Goal: Information Seeking & Learning: Compare options

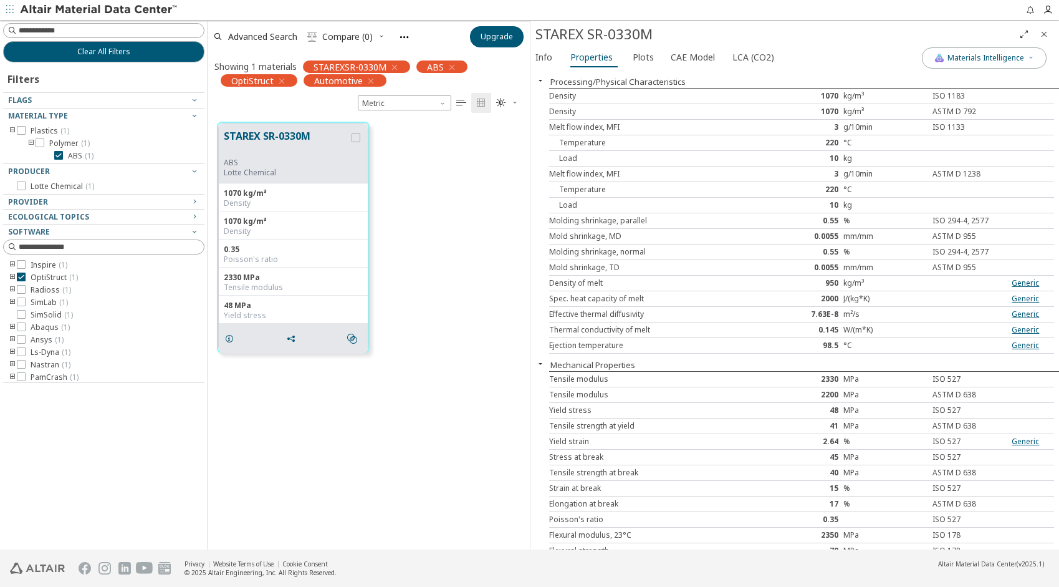
click at [60, 7] on img at bounding box center [99, 10] width 159 height 12
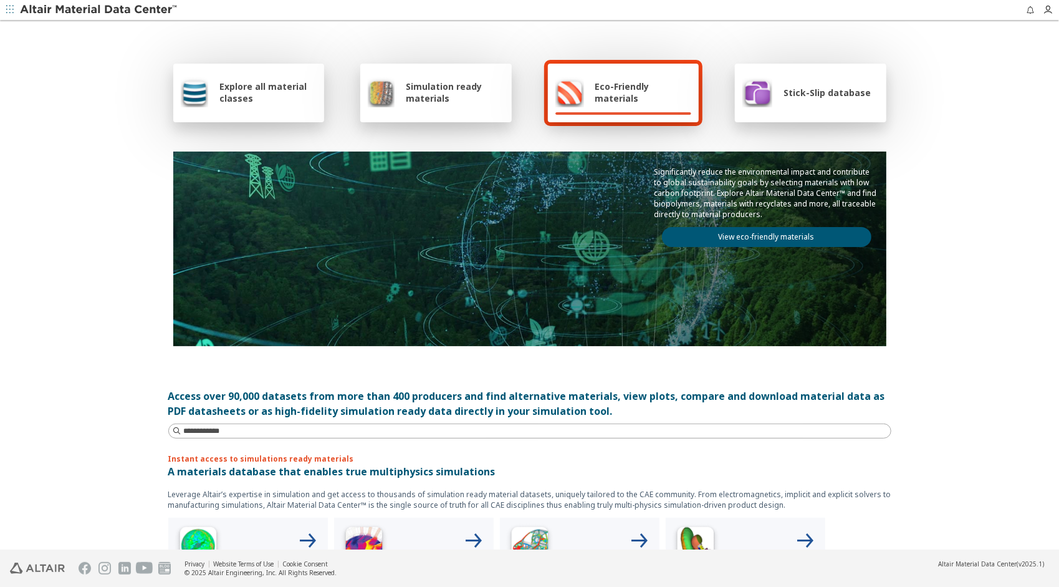
click at [440, 99] on span "Simulation ready materials" at bounding box center [455, 92] width 98 height 24
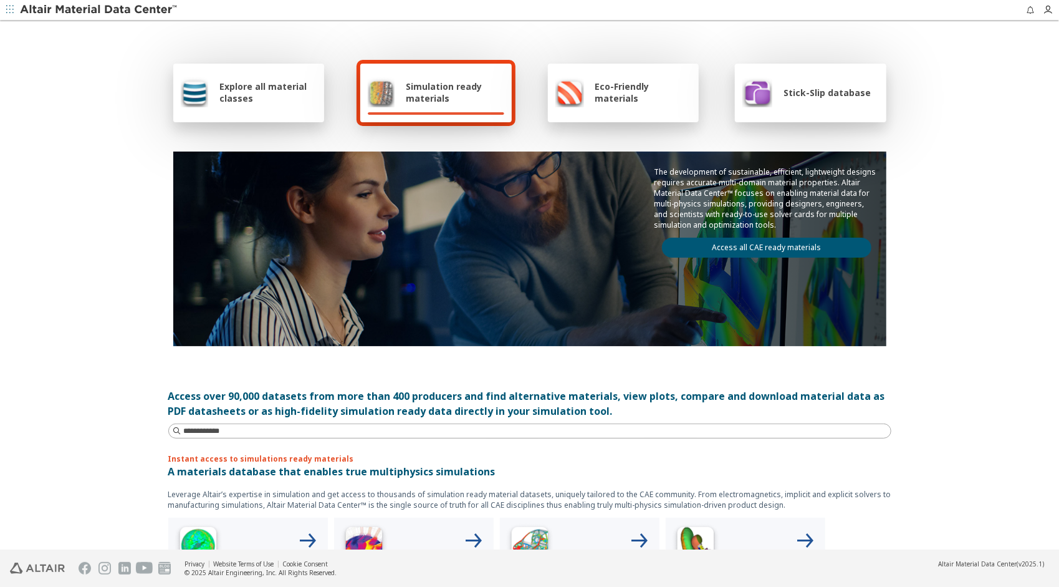
click at [722, 246] on link "Access all CAE ready materials" at bounding box center [767, 248] width 210 height 20
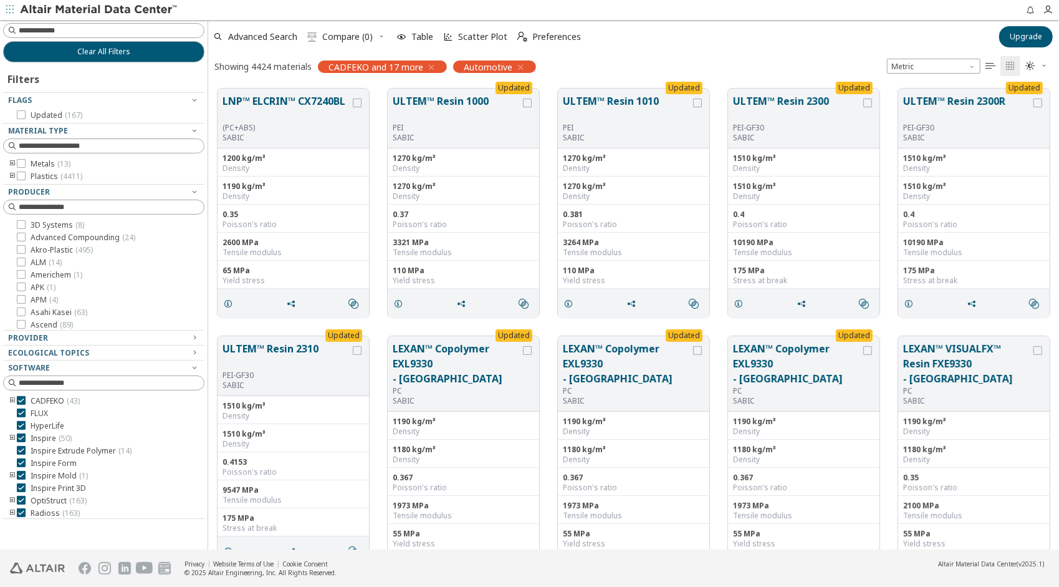
scroll to position [461, 842]
click at [21, 7] on img at bounding box center [99, 10] width 159 height 12
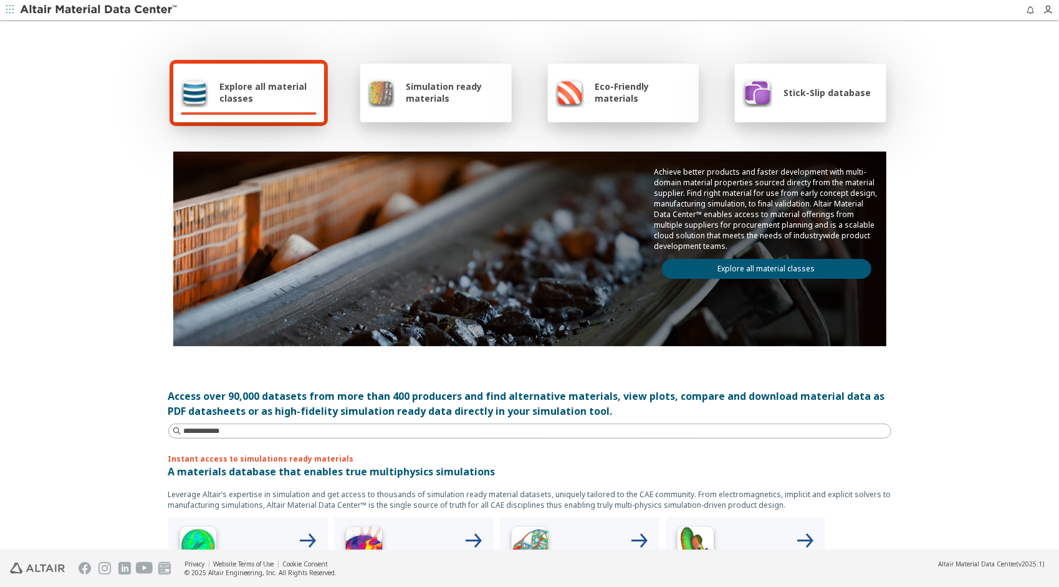
click at [760, 106] on img at bounding box center [758, 92] width 30 height 30
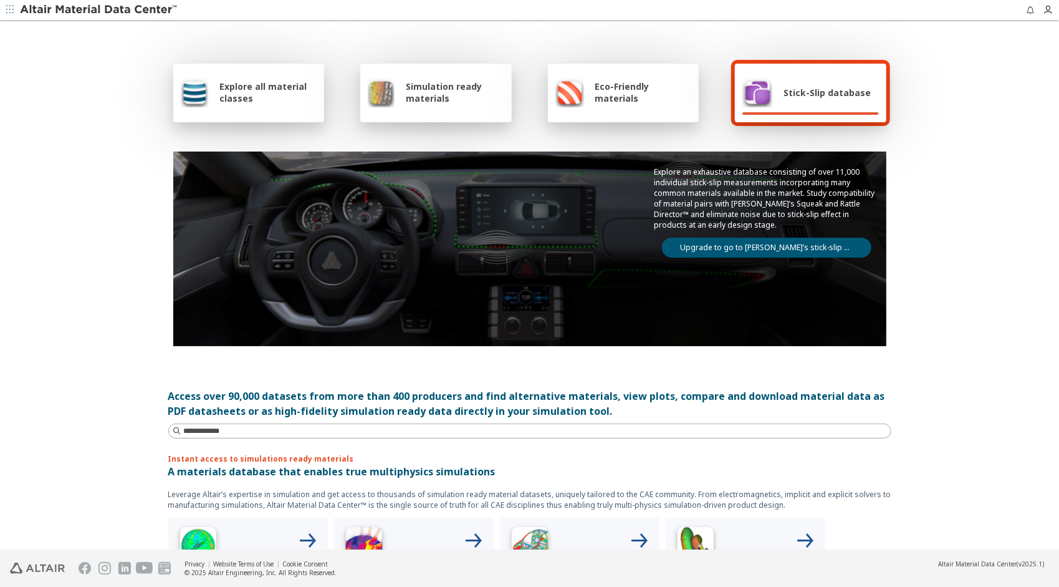
click at [743, 244] on link "Upgrade to go to Altair’s stick-slip database" at bounding box center [767, 248] width 210 height 20
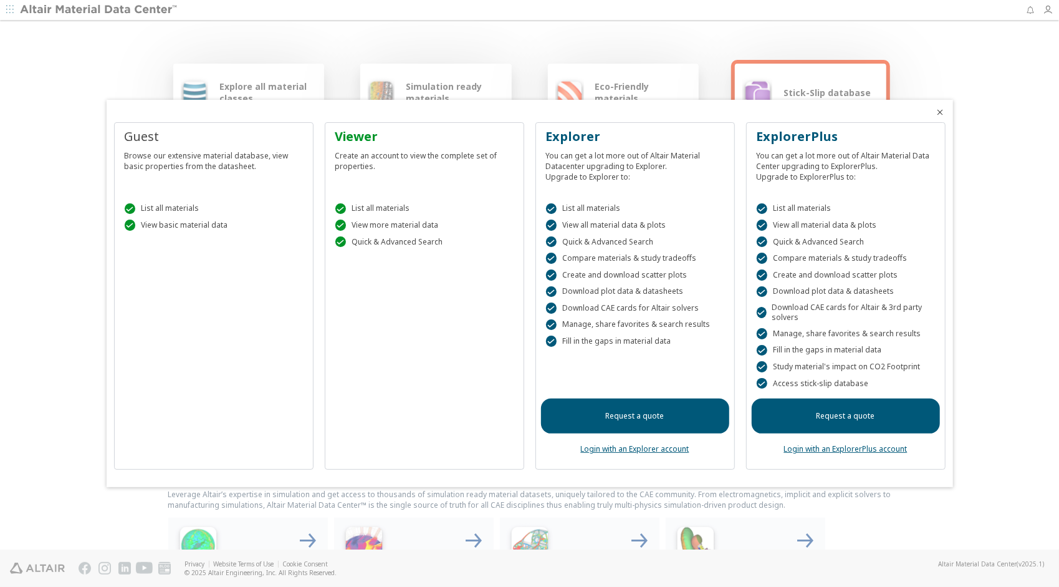
click at [360, 140] on div "Viewer" at bounding box center [424, 136] width 178 height 17
click at [940, 112] on icon "Close" at bounding box center [941, 112] width 10 height 10
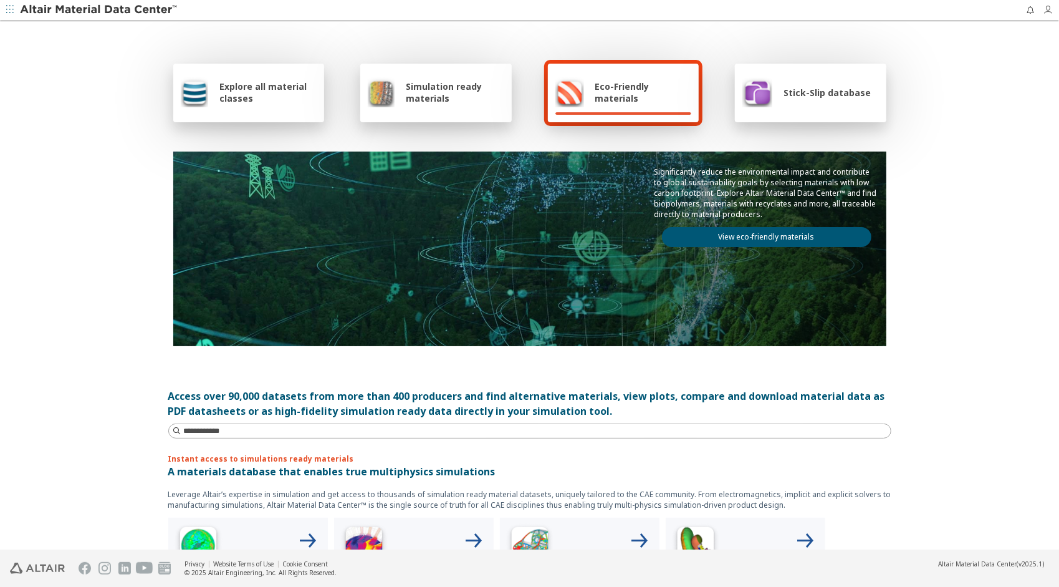
click at [1053, 11] on icon "button" at bounding box center [1048, 10] width 10 height 10
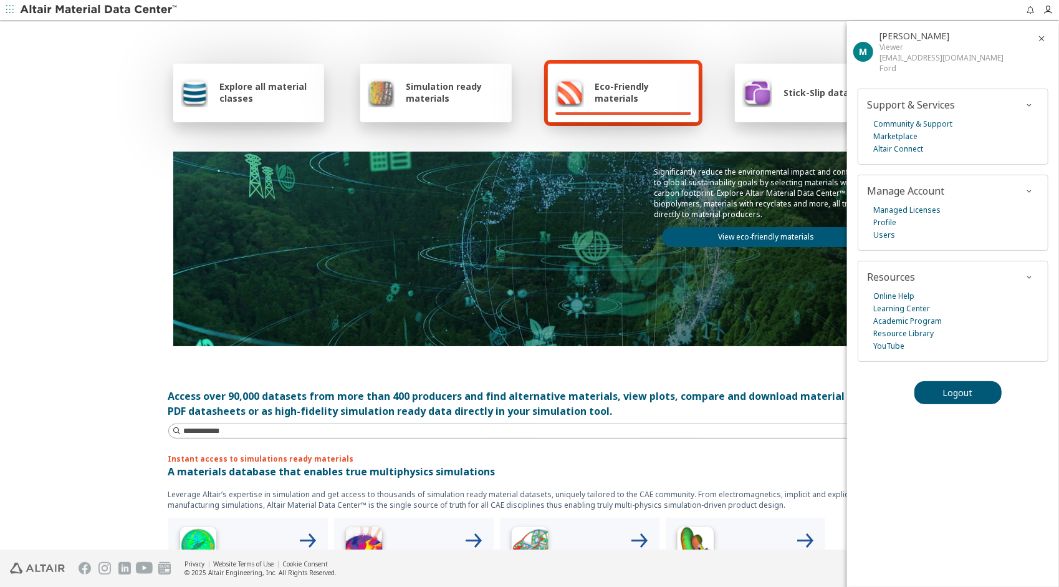
click at [822, 94] on span "Stick-Slip database" at bounding box center [827, 93] width 87 height 12
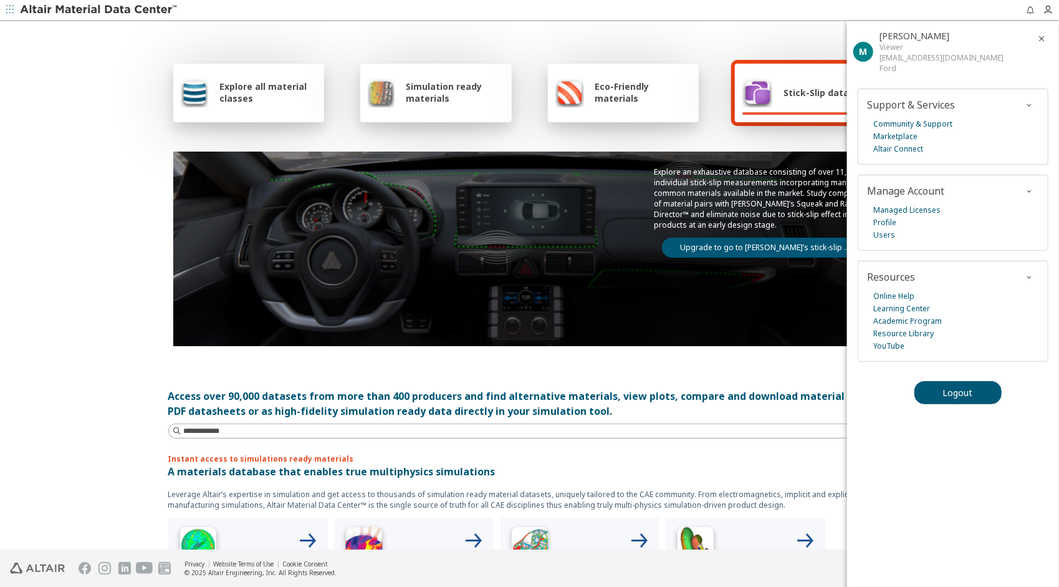
click at [756, 95] on img at bounding box center [758, 92] width 30 height 30
click at [453, 107] on div "Simulation ready materials" at bounding box center [436, 93] width 152 height 59
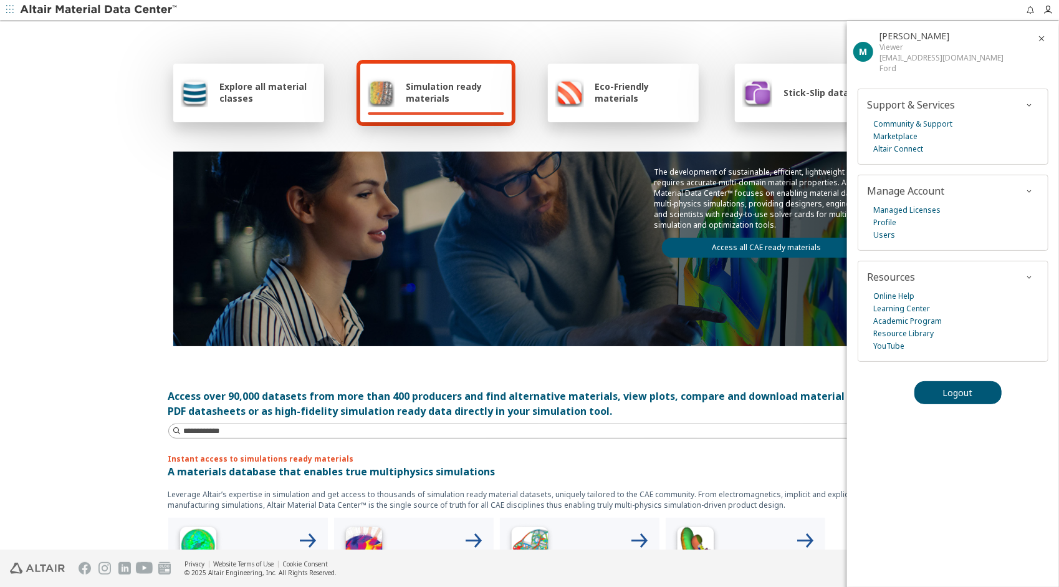
click at [459, 97] on span "Simulation ready materials" at bounding box center [455, 92] width 98 height 24
click at [1044, 32] on span "button" at bounding box center [1041, 39] width 15 height 20
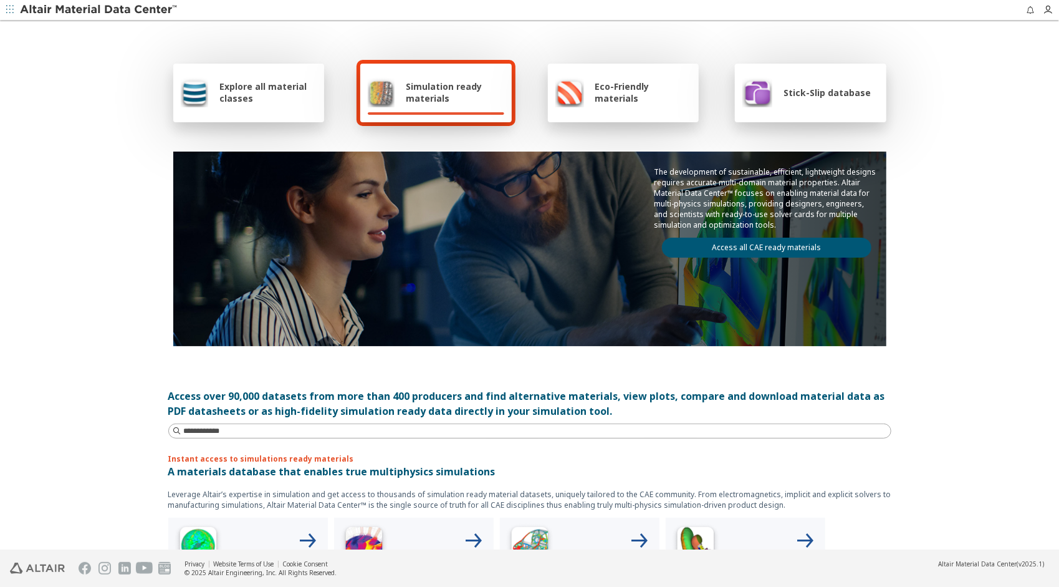
click at [433, 86] on span "Simulation ready materials" at bounding box center [455, 92] width 98 height 24
drag, startPoint x: 433, startPoint y: 86, endPoint x: 393, endPoint y: 94, distance: 40.6
click at [393, 92] on div "Simulation ready materials" at bounding box center [436, 92] width 137 height 30
click at [739, 242] on link "Access all CAE ready materials" at bounding box center [767, 248] width 210 height 20
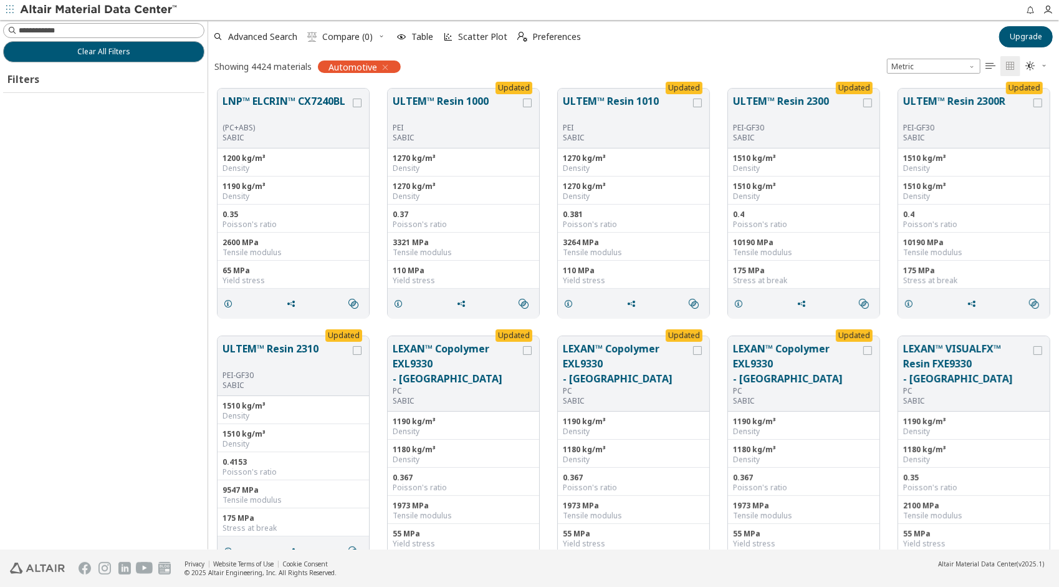
scroll to position [461, 842]
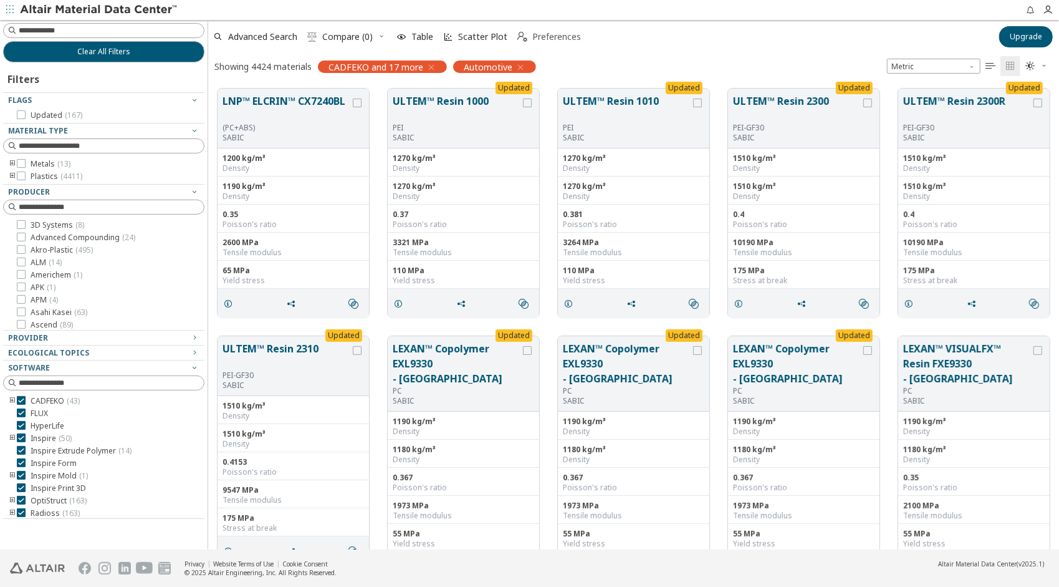
click at [550, 39] on span "Preferences" at bounding box center [557, 36] width 49 height 9
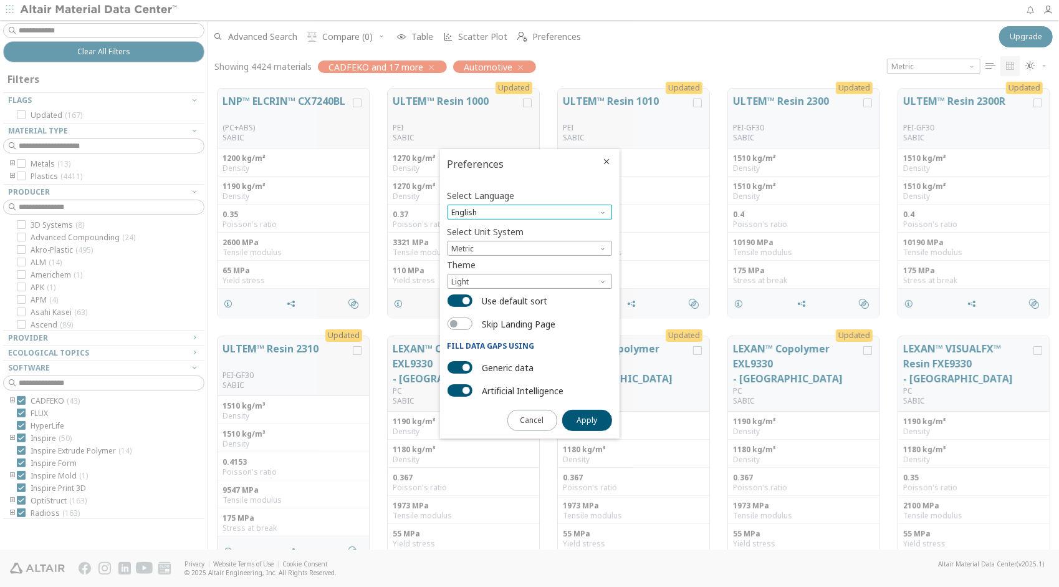
click at [546, 214] on span "English" at bounding box center [530, 212] width 165 height 15
click at [540, 248] on span "Metric" at bounding box center [530, 248] width 165 height 15
click at [544, 281] on span "Light" at bounding box center [530, 281] width 165 height 15
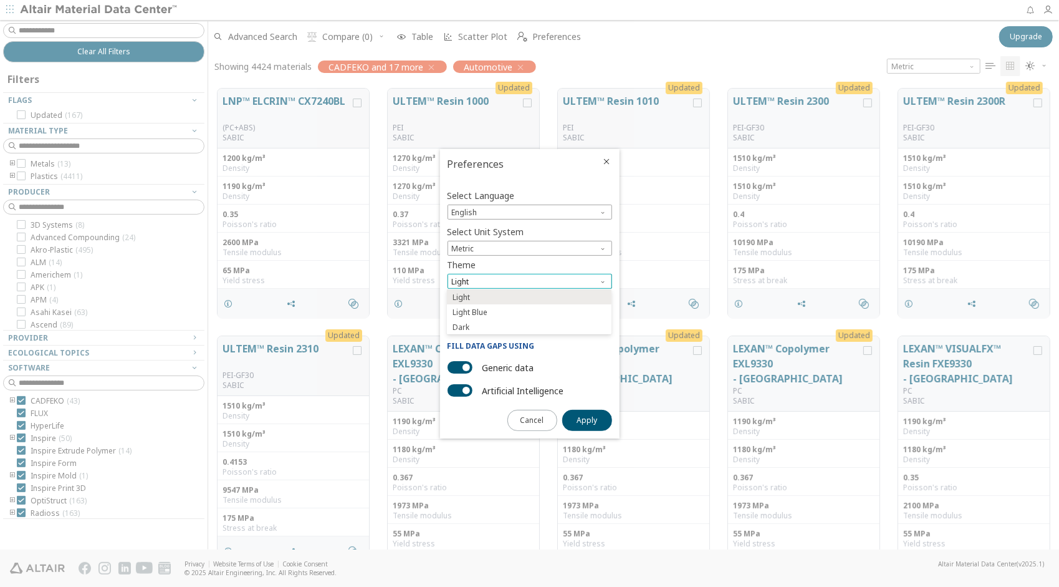
click at [544, 281] on span "Light" at bounding box center [530, 281] width 165 height 15
click at [607, 163] on icon "Close" at bounding box center [607, 162] width 10 height 10
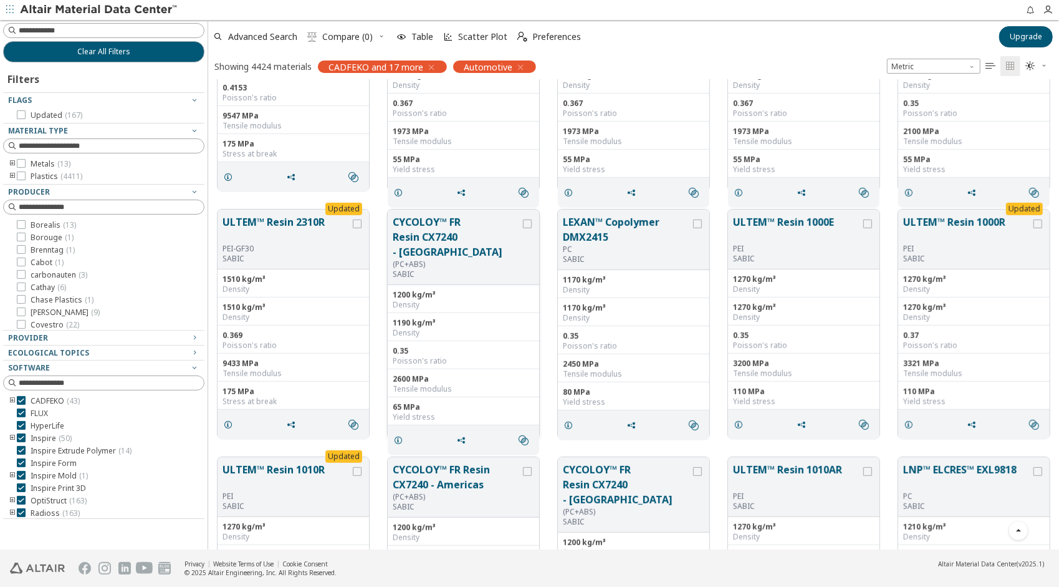
scroll to position [0, 0]
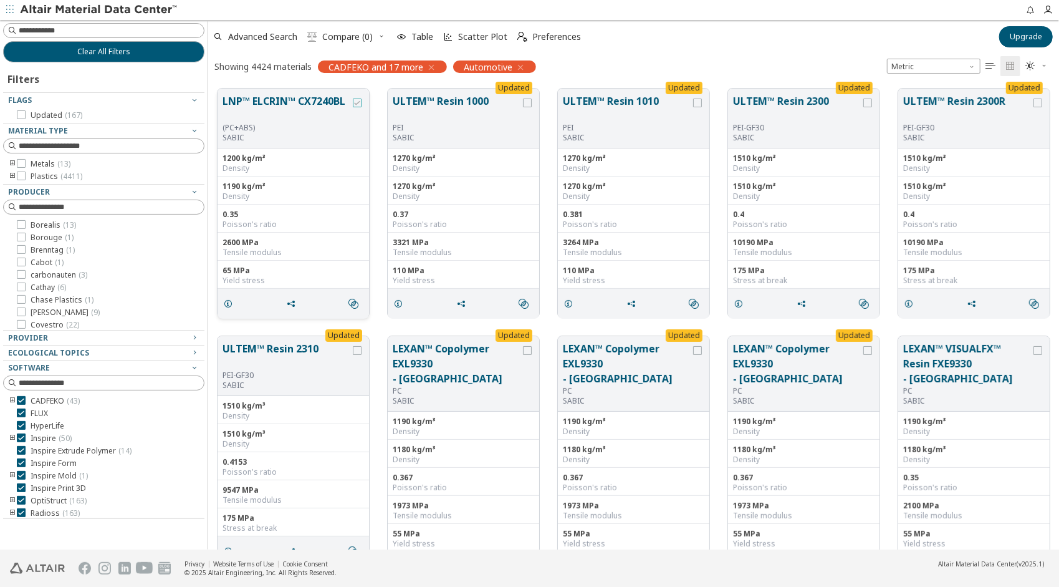
click at [357, 104] on icon "grid" at bounding box center [357, 103] width 9 height 9
click at [700, 351] on icon "grid" at bounding box center [697, 350] width 9 height 9
click at [345, 36] on span "Compare (2)" at bounding box center [347, 36] width 51 height 9
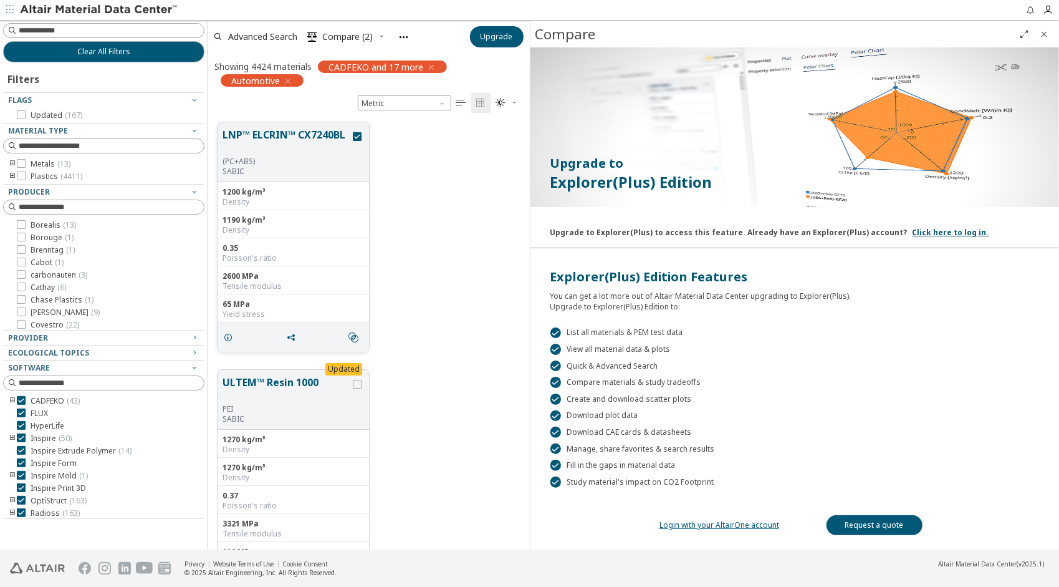
click at [285, 140] on button "LNP™ ELCRIN™ CX7240BL" at bounding box center [287, 141] width 128 height 29
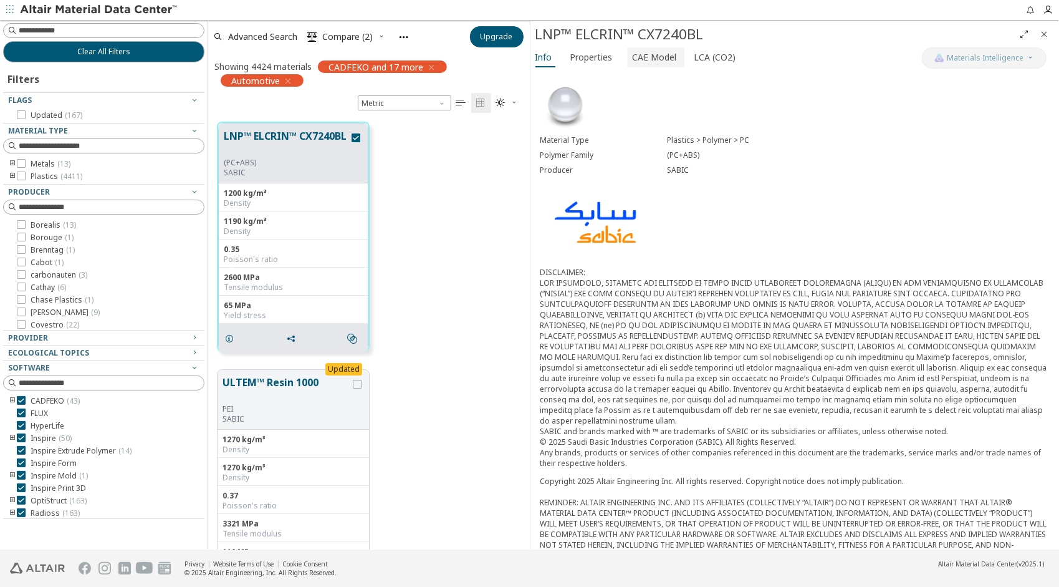
click at [646, 59] on span "CAE Model" at bounding box center [655, 57] width 44 height 20
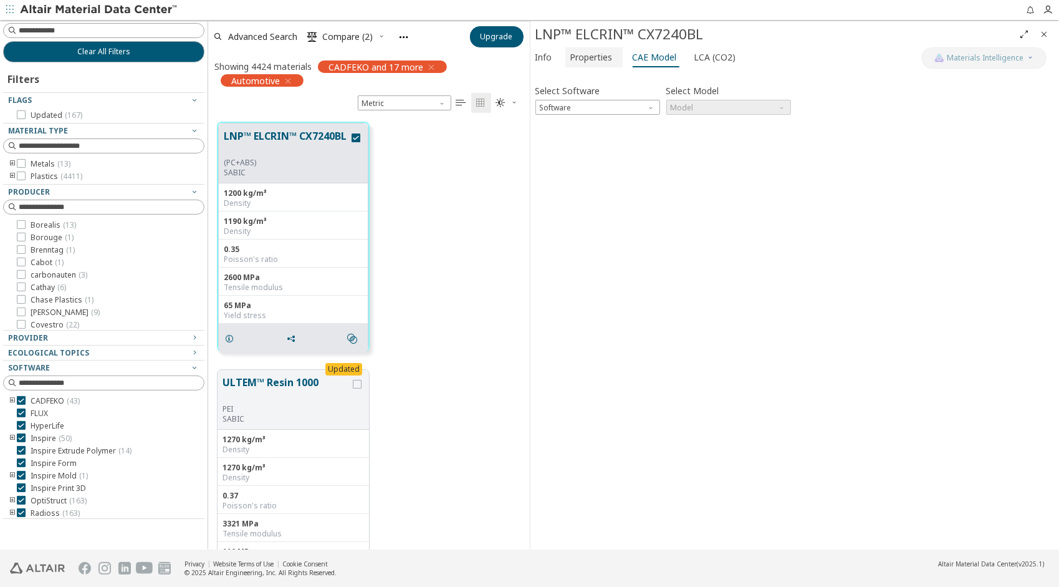
click at [604, 59] on span "Properties" at bounding box center [592, 57] width 42 height 20
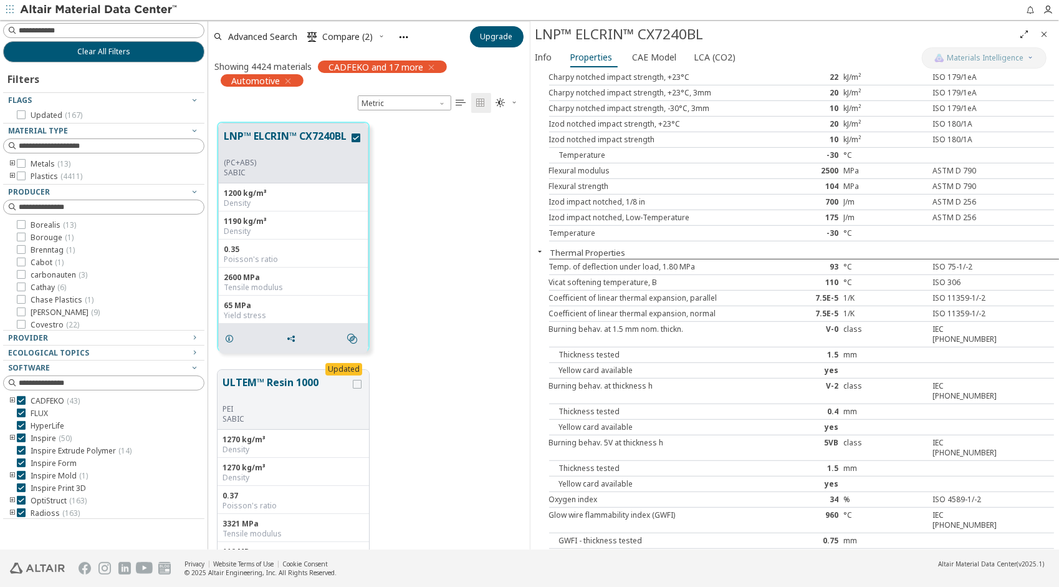
scroll to position [889, 0]
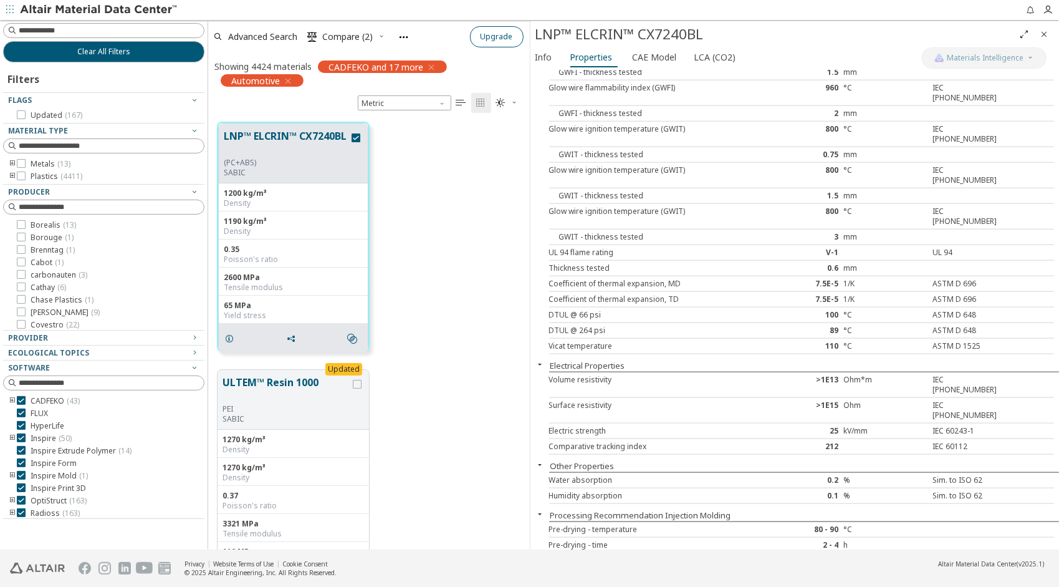
click at [1043, 30] on icon "Close" at bounding box center [1044, 34] width 10 height 10
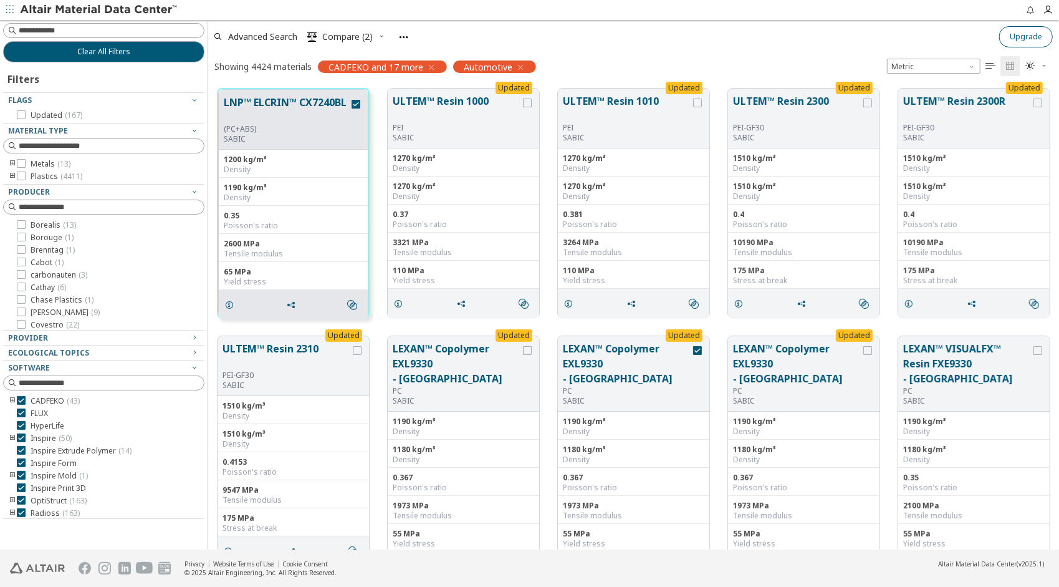
scroll to position [461, 842]
click at [138, 46] on button "Clear All Filters" at bounding box center [103, 51] width 201 height 21
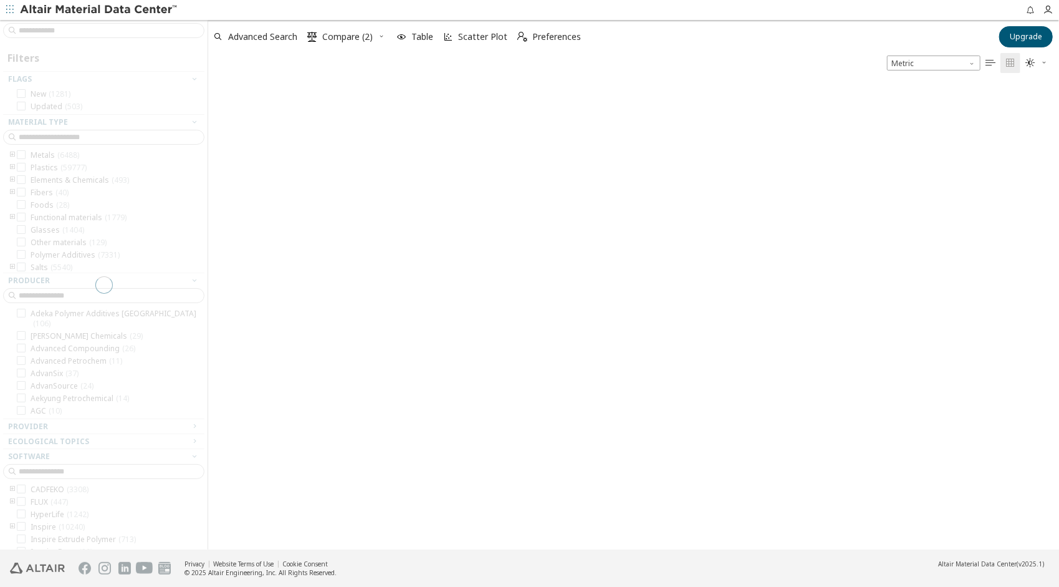
scroll to position [1135, 0]
click at [415, 36] on span "Table" at bounding box center [423, 36] width 22 height 9
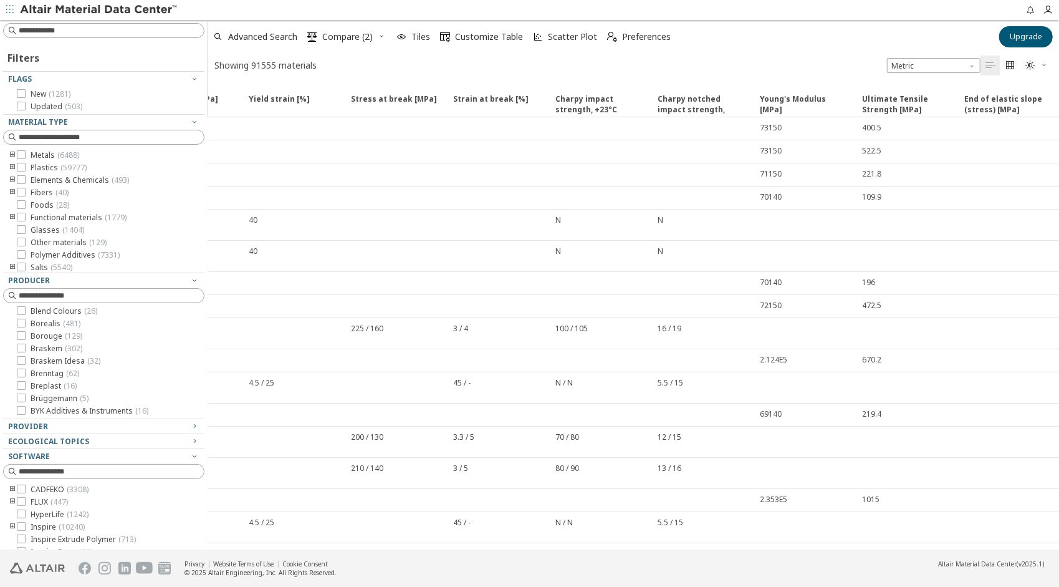
scroll to position [0, 0]
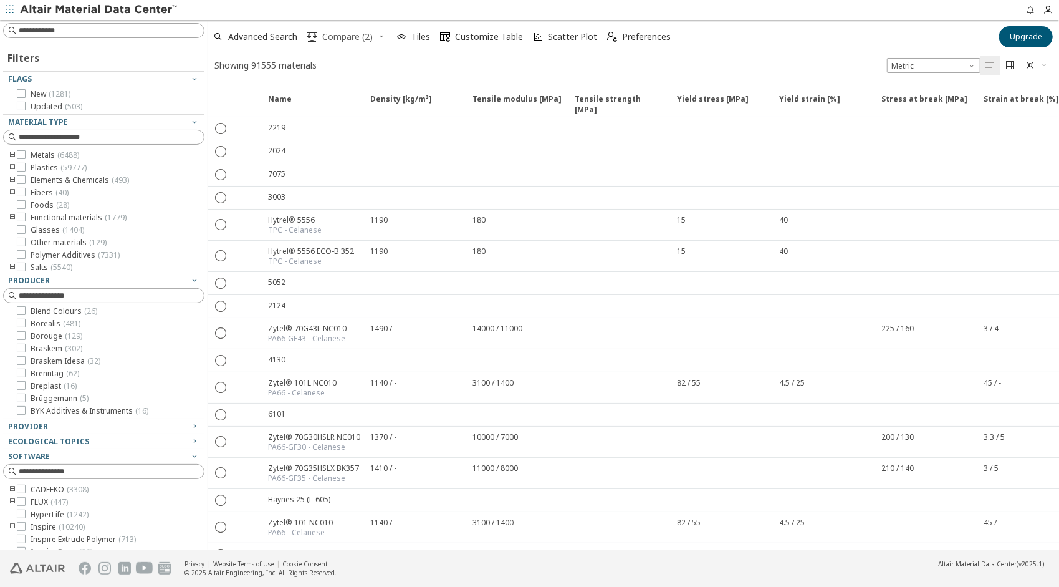
click at [332, 36] on span "Compare (2)" at bounding box center [347, 36] width 51 height 9
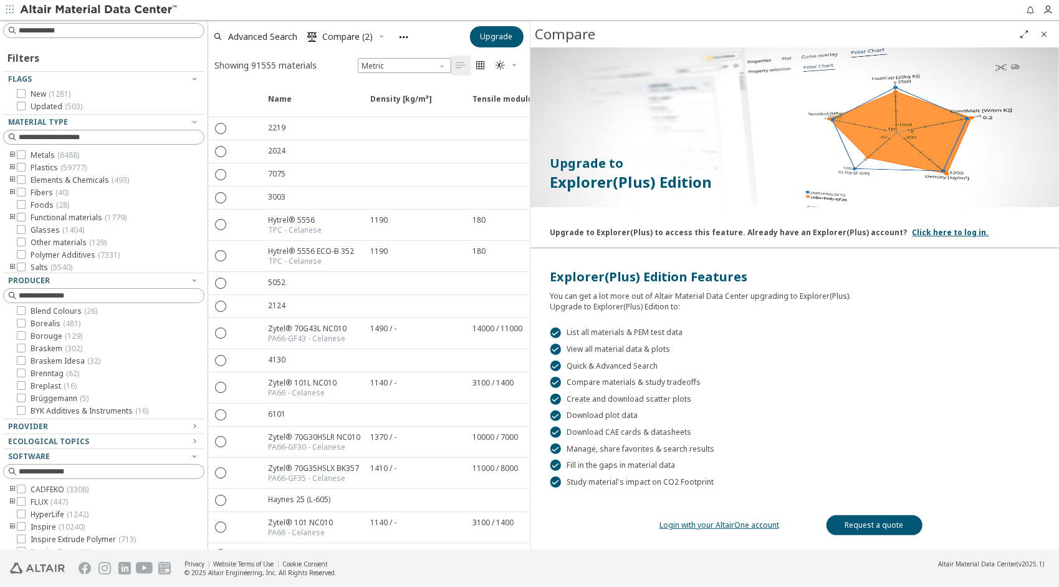
click at [1041, 36] on icon "Close" at bounding box center [1044, 34] width 10 height 10
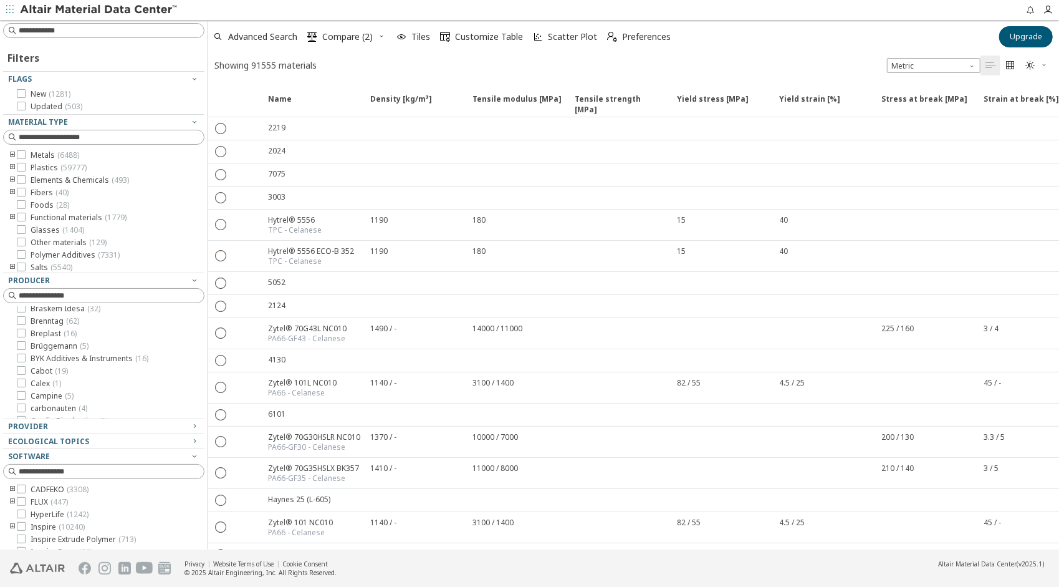
scroll to position [1509, 0]
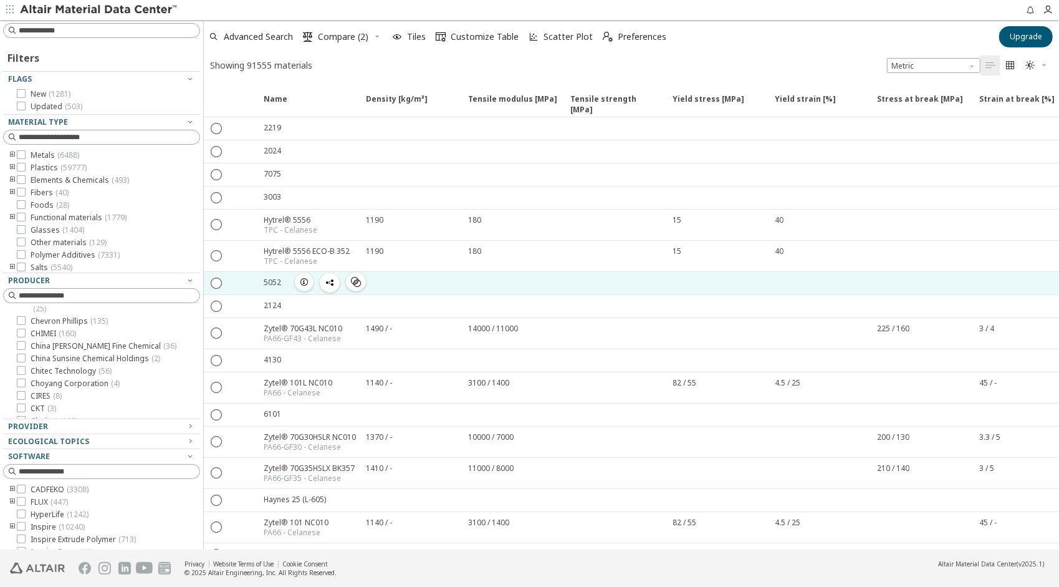
drag, startPoint x: 203, startPoint y: 271, endPoint x: 205, endPoint y: 290, distance: 19.4
click at [205, 290] on div "Filters Flags New ( 1281 ) Updated ( 503 ) Material Type Metals ( 6488 ) Plasti…" at bounding box center [529, 284] width 1059 height 529
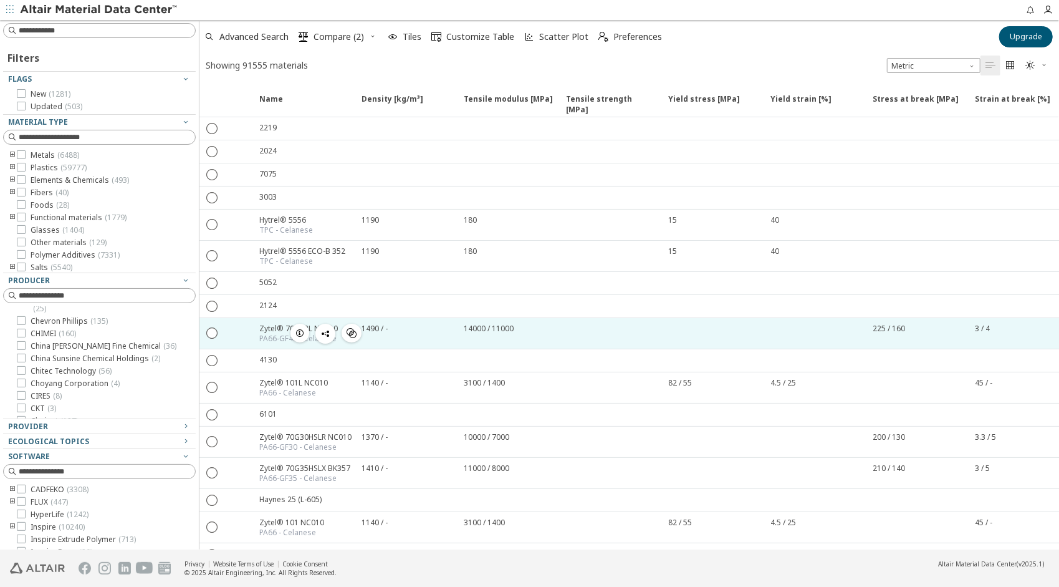
drag, startPoint x: 200, startPoint y: 291, endPoint x: 200, endPoint y: 317, distance: 26.2
click at [200, 319] on div "Filters Flags New ( 1281 ) Updated ( 503 ) Material Type Metals ( 6488 ) Plasti…" at bounding box center [529, 284] width 1059 height 529
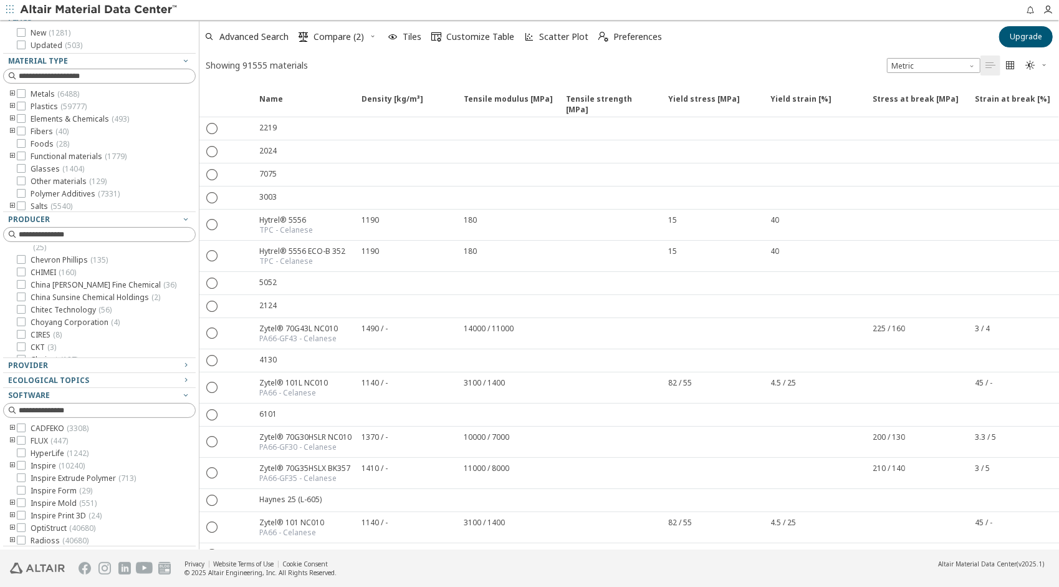
scroll to position [0, 0]
